Goal: Task Accomplishment & Management: Complete application form

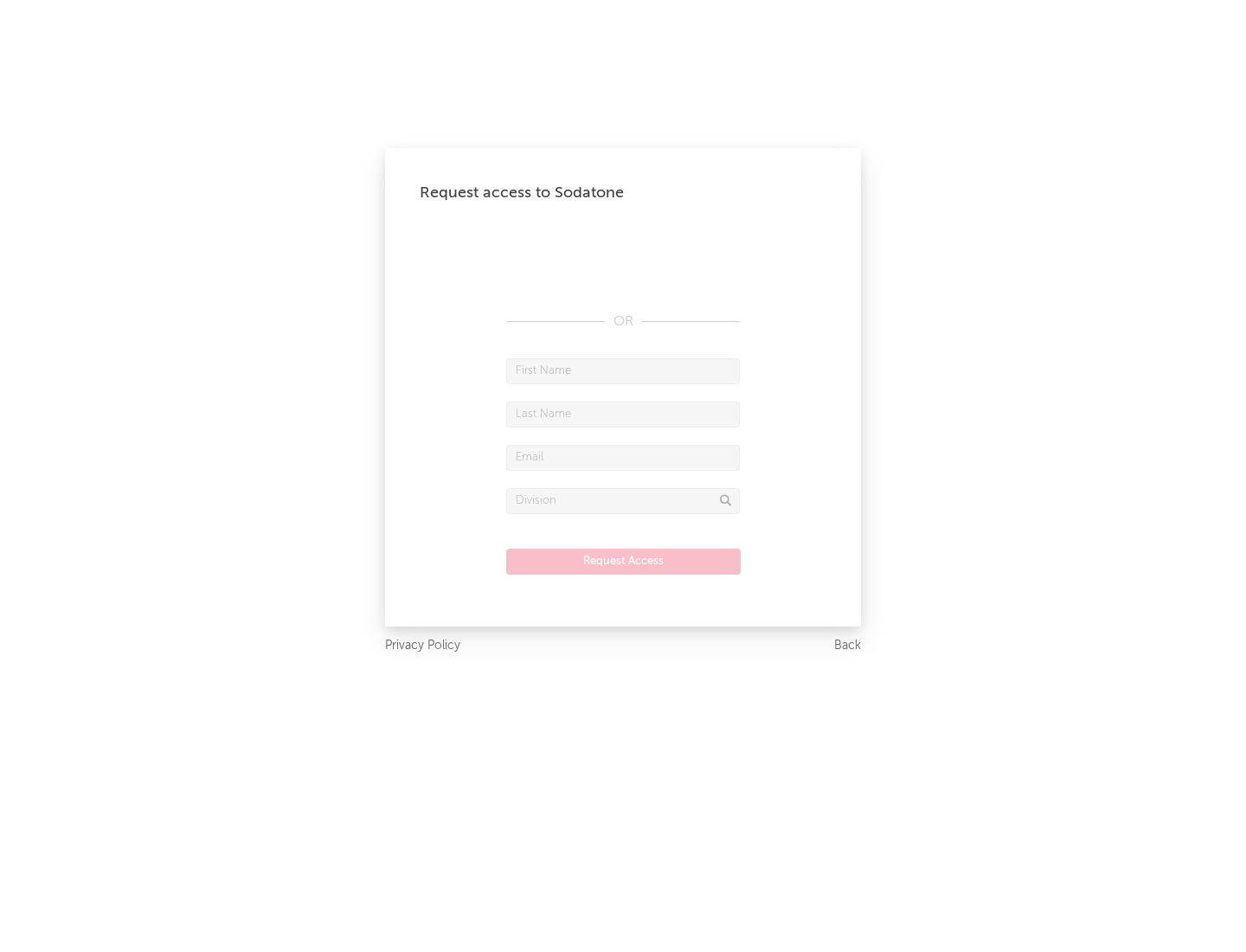
click at [623, 371] on input "text" at bounding box center [623, 371] width 234 height 26
type input "[PERSON_NAME]"
click at [623, 413] on input "text" at bounding box center [623, 414] width 234 height 26
type input "[PERSON_NAME]"
click at [623, 457] on input "text" at bounding box center [623, 458] width 234 height 26
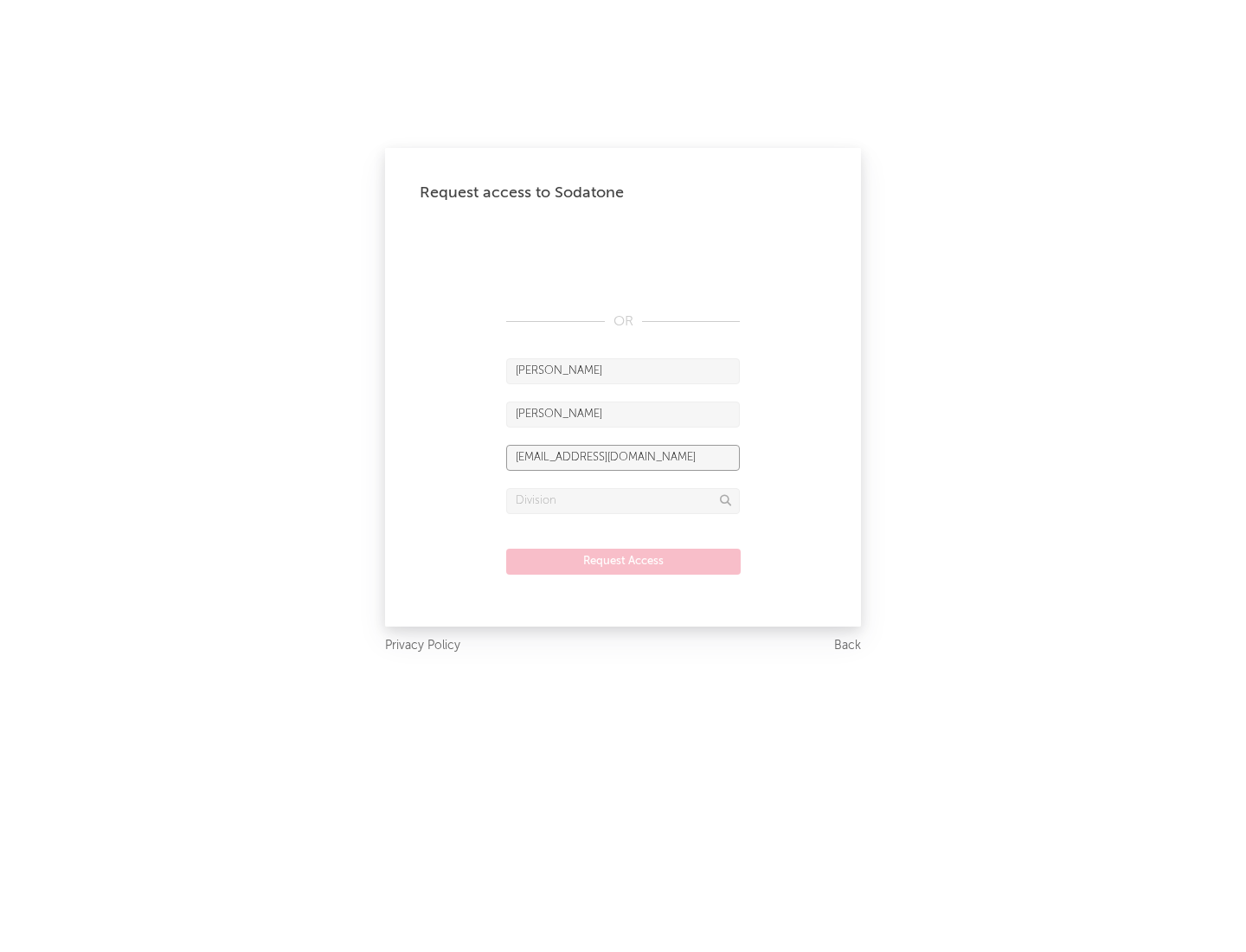
type input "[EMAIL_ADDRESS][DOMAIN_NAME]"
click at [623, 500] on input "text" at bounding box center [623, 501] width 234 height 26
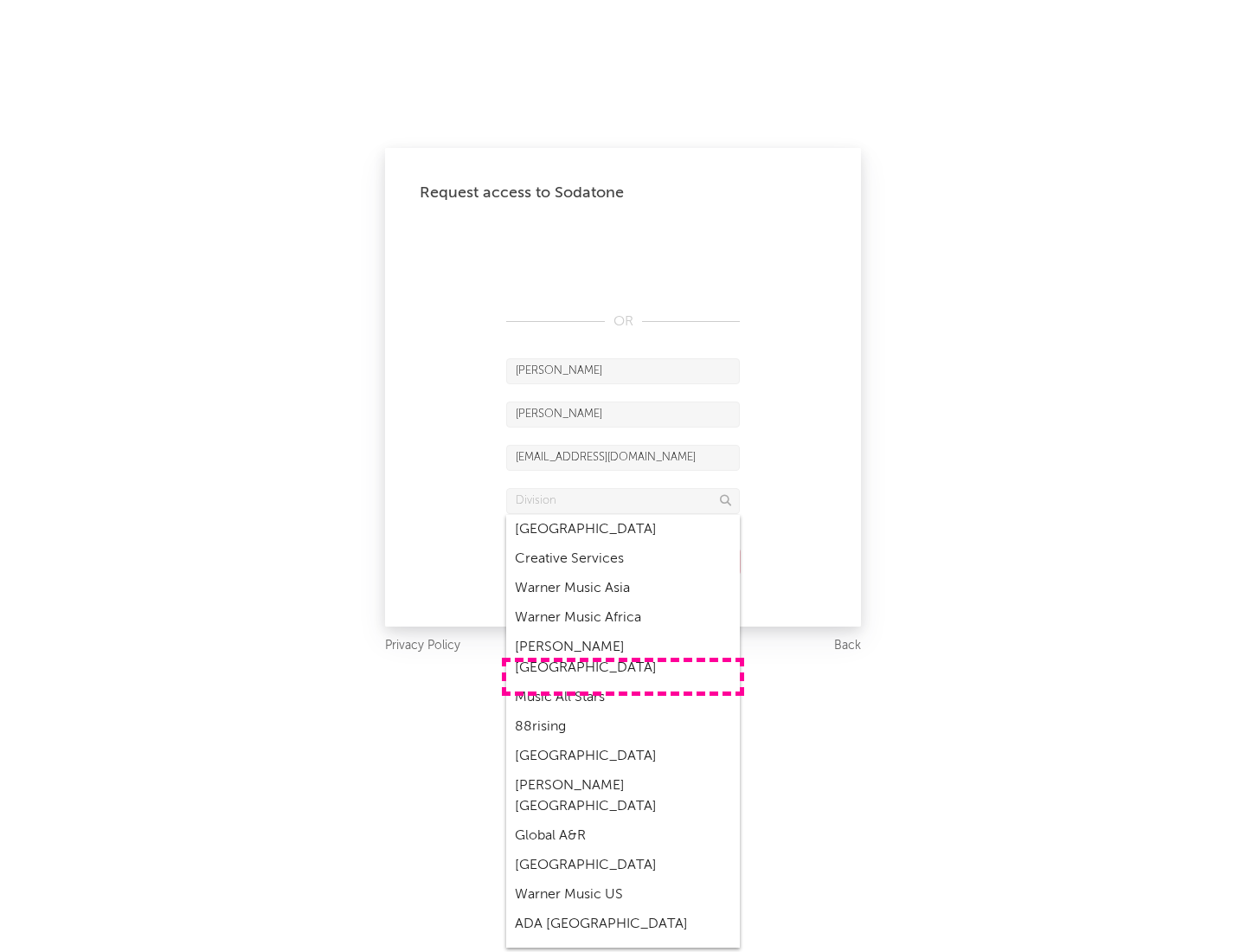
click at [623, 683] on div "Music All Stars" at bounding box center [623, 697] width 234 height 30
type input "Music All Stars"
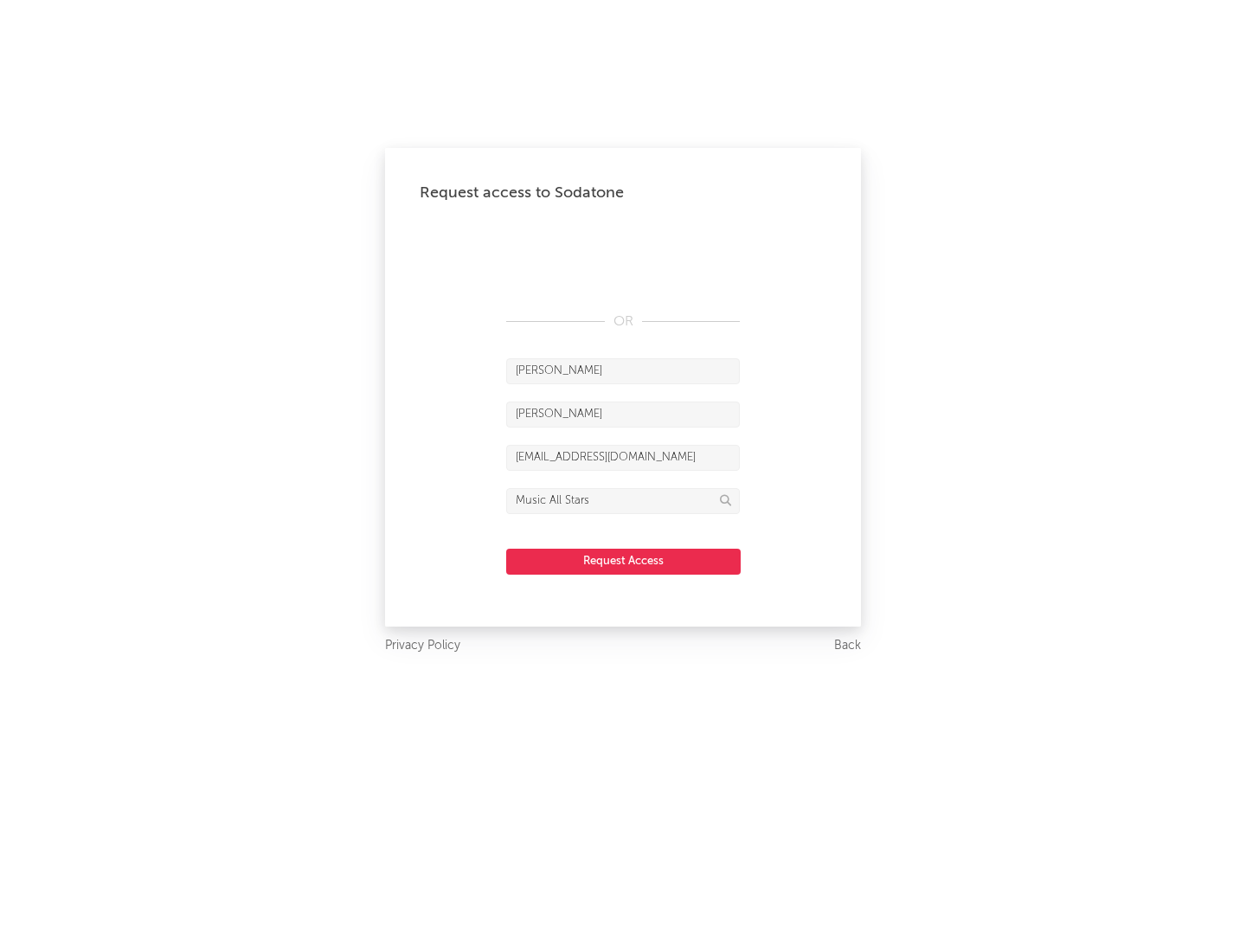
click at [623, 561] on button "Request Access" at bounding box center [623, 561] width 235 height 26
